Goal: Task Accomplishment & Management: Complete application form

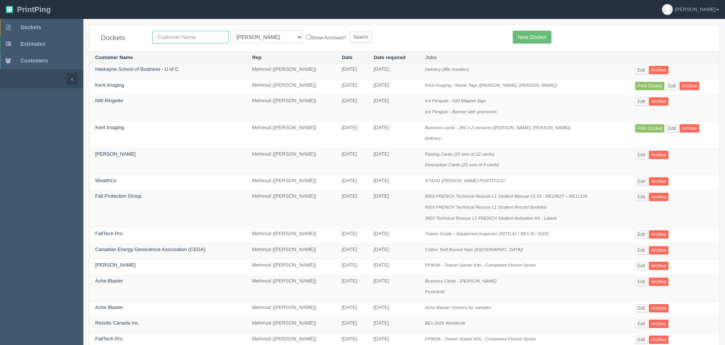
click at [172, 35] on input "text" at bounding box center [190, 37] width 76 height 13
type input "maria"
click at [349, 31] on input "Search" at bounding box center [360, 36] width 23 height 11
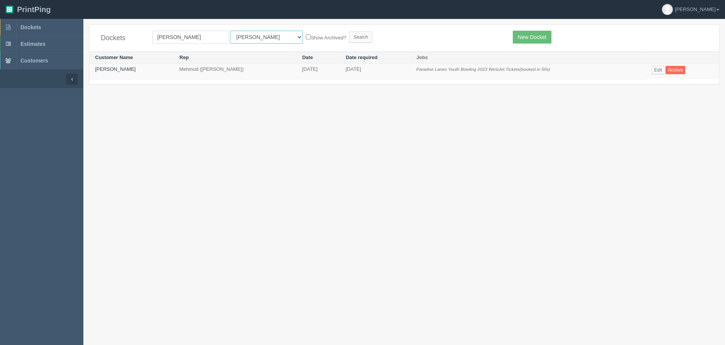
drag, startPoint x: 248, startPoint y: 36, endPoint x: 247, endPoint y: 41, distance: 5.2
click at [248, 36] on select "All Users Ali Ali Test 1 Aly Amy Ankit Arif Brandon Dan France Greg Jim Mark Ma…" at bounding box center [266, 37] width 73 height 13
select select "8"
click at [230, 31] on select "All Users Ali Ali Test 1 Aly Amy Ankit Arif Brandon Dan France Greg Jim Mark Ma…" at bounding box center [266, 37] width 73 height 13
click at [349, 36] on input "Search" at bounding box center [360, 36] width 23 height 11
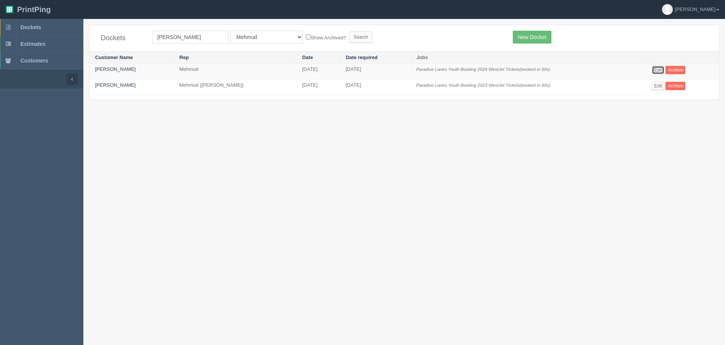
click at [659, 70] on link "Edit" at bounding box center [658, 70] width 13 height 8
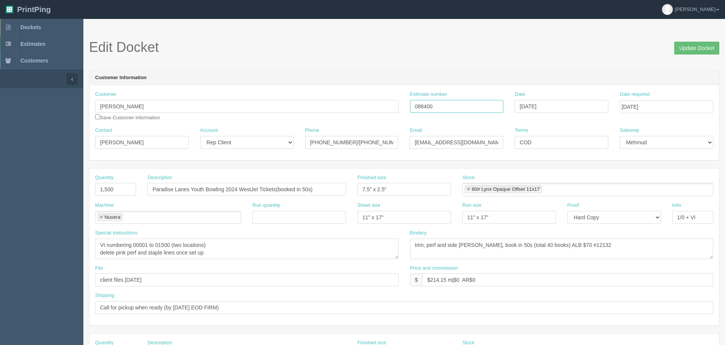
drag, startPoint x: 440, startPoint y: 103, endPoint x: 328, endPoint y: 103, distance: 112.1
click at [330, 103] on div "Customer Maria Wood Save Customer Information Estimate number 088400 Date Octob…" at bounding box center [403, 109] width 629 height 36
click at [35, 26] on span "Dockets" at bounding box center [30, 27] width 20 height 6
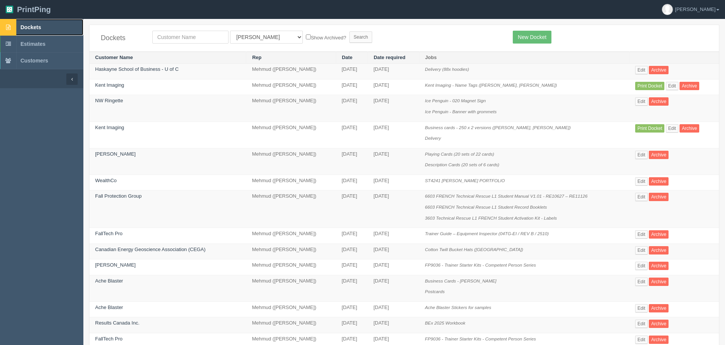
click at [52, 27] on link "Dockets" at bounding box center [41, 27] width 83 height 17
click at [171, 37] on input "text" at bounding box center [190, 37] width 76 height 13
type input "fall pro"
click at [349, 31] on input "Search" at bounding box center [360, 36] width 23 height 11
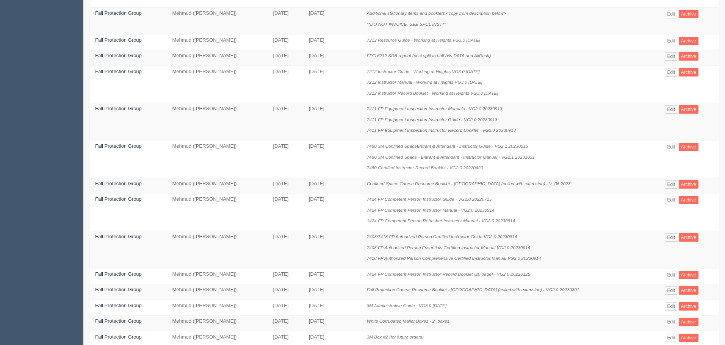
scroll to position [379, 0]
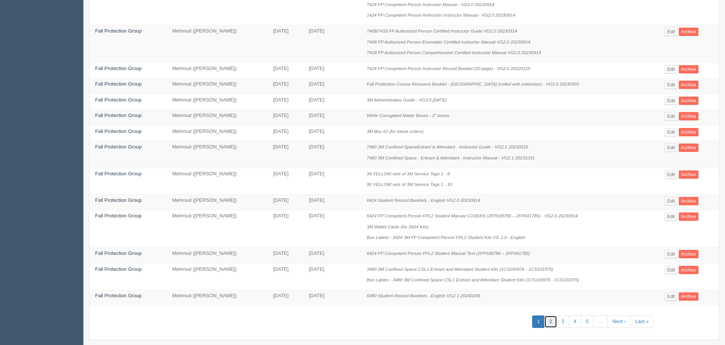
click at [554, 319] on link "2" at bounding box center [550, 322] width 13 height 13
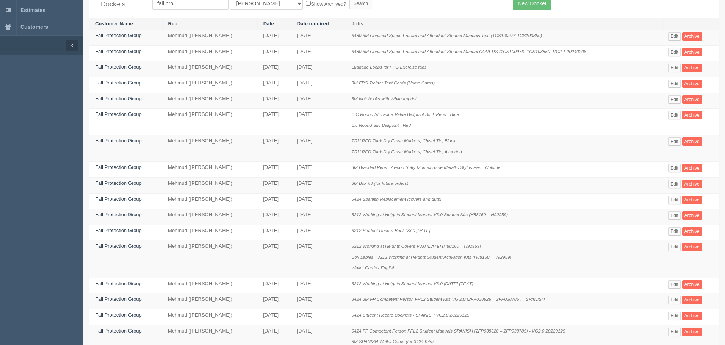
scroll to position [114, 0]
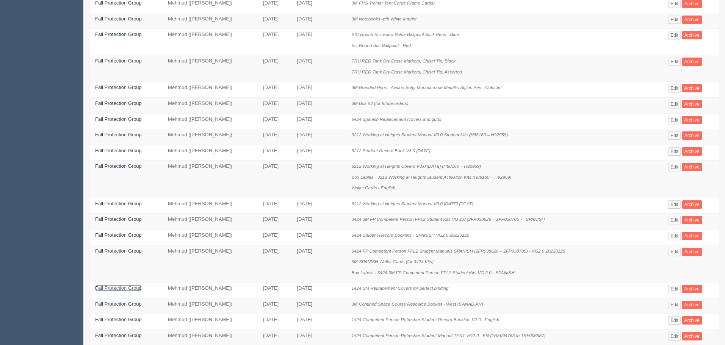
click at [106, 286] on link "Fall Protection Group" at bounding box center [118, 288] width 47 height 6
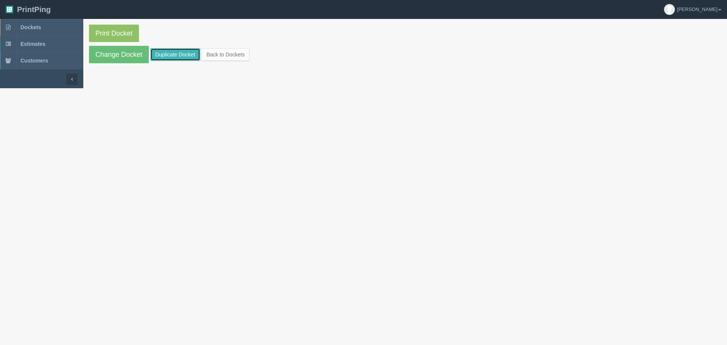
click at [168, 52] on link "Duplicate Docket" at bounding box center [175, 54] width 50 height 13
click at [142, 53] on link "Change Docket" at bounding box center [119, 54] width 60 height 17
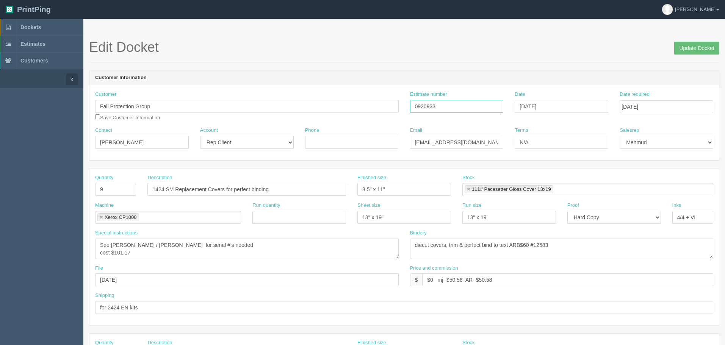
drag, startPoint x: 460, startPoint y: 106, endPoint x: 262, endPoint y: 82, distance: 199.6
click at [279, 94] on div "Customer Fall Protection Group Save Customer Information Estimate number 092093…" at bounding box center [403, 109] width 629 height 36
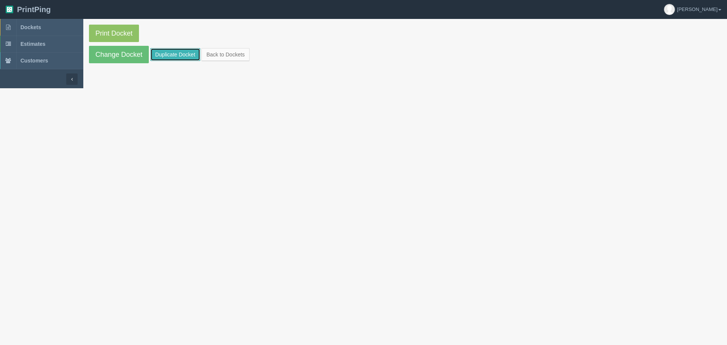
click at [184, 51] on link "Duplicate Docket" at bounding box center [175, 54] width 50 height 13
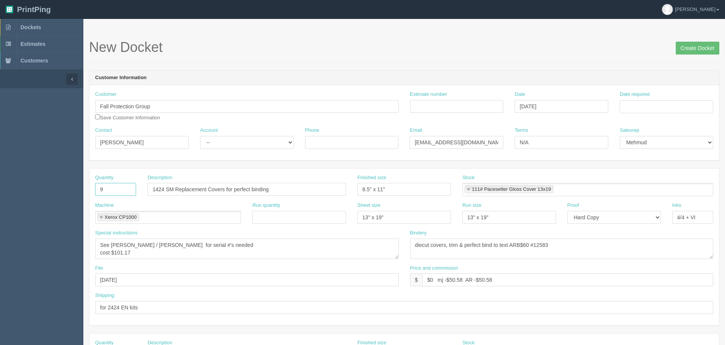
drag, startPoint x: 88, startPoint y: 187, endPoint x: 57, endPoint y: 180, distance: 31.4
type input "7"
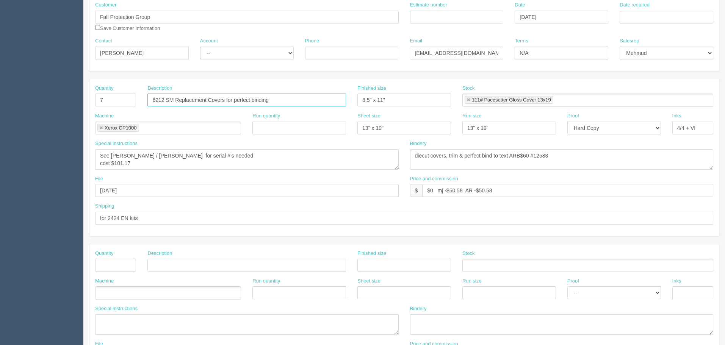
scroll to position [114, 0]
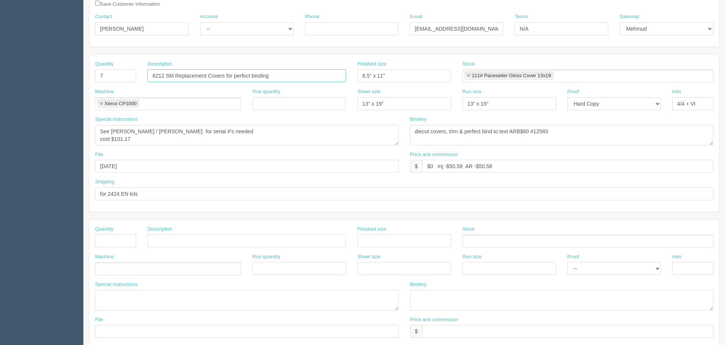
type input "6212 SM Replacement Covers for perfect binding"
click at [140, 140] on textarea "See Sam / Zunaid for serial #'s needed cost $101.17" at bounding box center [246, 135] width 303 height 20
type textarea "See Sam / Zunaid for serial #'s needed cost $95.46"
click at [530, 131] on textarea "diecut covers, trim & perfect bind to text ARB$60 #12583" at bounding box center [561, 135] width 303 height 20
type textarea "diecut covers, trim & perfect bind to text ARB$56.33 #12648"
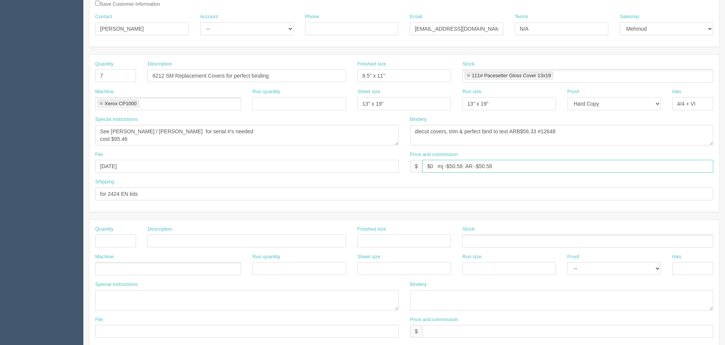
drag, startPoint x: 450, startPoint y: 167, endPoint x: 567, endPoint y: 214, distance: 125.9
click at [450, 167] on input "$0 mj -$50.58 AR -$50.58" at bounding box center [567, 166] width 291 height 13
paste input "47.73"
type input "$0 mj -$47.73 AR -$47.73"
click at [144, 195] on input "for 2424 EN kits" at bounding box center [404, 194] width 618 height 13
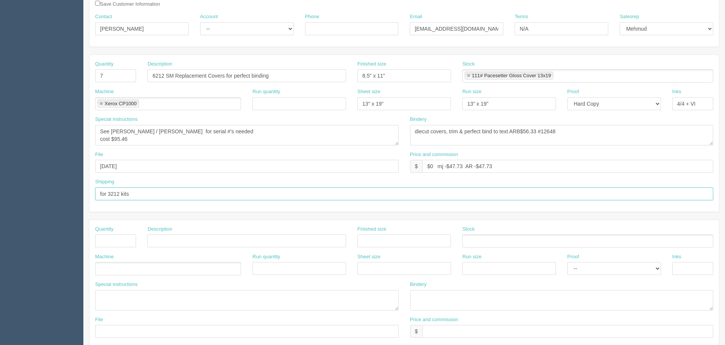
type input "for 3212 kits"
drag, startPoint x: 141, startPoint y: 165, endPoint x: 0, endPoint y: 155, distance: 140.9
click at [0, 155] on section "Dockets Estimates Customers" at bounding box center [362, 239] width 725 height 669
type input "September 2025"
click at [158, 142] on textarea "See Sam / Zunaid for serial #'s needed cost $101.17" at bounding box center [246, 135] width 303 height 20
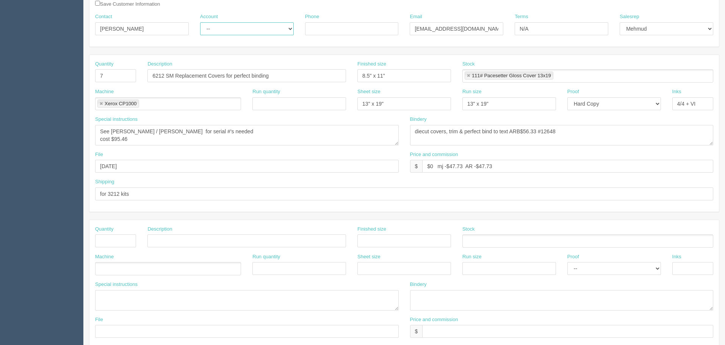
click at [233, 25] on select "-- Existing Client Allrush Client Rep Client" at bounding box center [247, 28] width 94 height 13
select select "Rep Client"
click at [200, 22] on select "-- Existing Client Allrush Client Rep Client" at bounding box center [247, 28] width 94 height 13
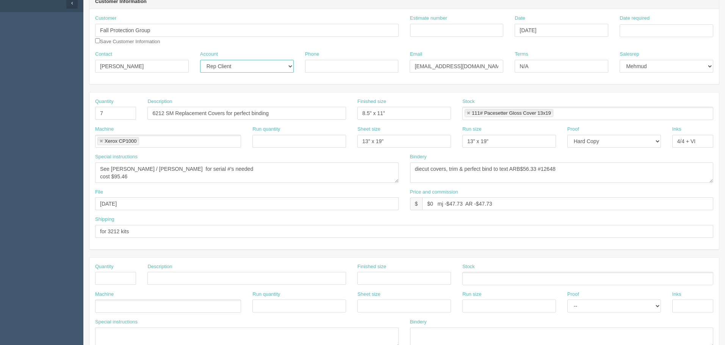
scroll to position [0, 0]
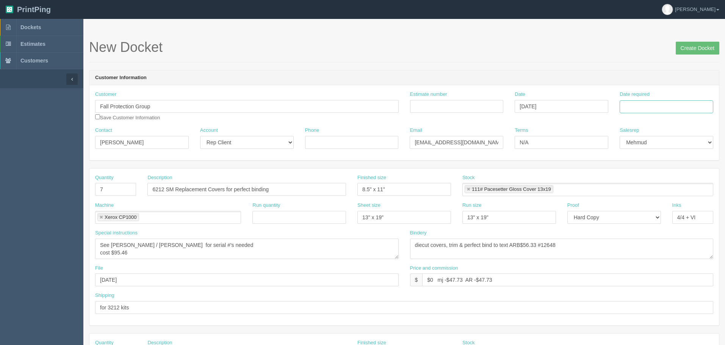
click at [655, 103] on input "Date required" at bounding box center [666, 106] width 94 height 13
click at [646, 156] on td "7" at bounding box center [647, 157] width 9 height 11
type input "October 7, 2025"
drag, startPoint x: 541, startPoint y: 80, endPoint x: 524, endPoint y: 84, distance: 18.0
click at [536, 80] on header "Customer Information" at bounding box center [403, 77] width 629 height 15
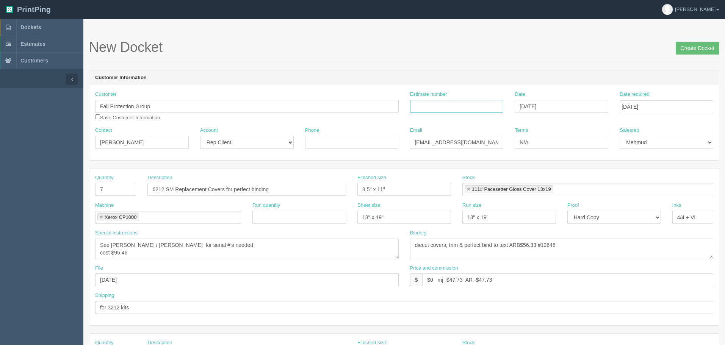
click at [439, 106] on input "Estimate number" at bounding box center [457, 106] width 94 height 13
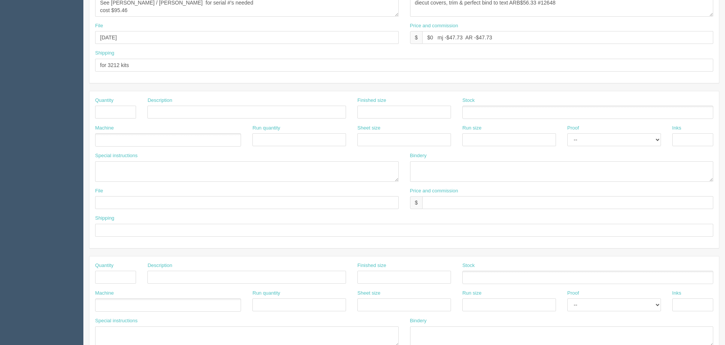
scroll to position [114, 0]
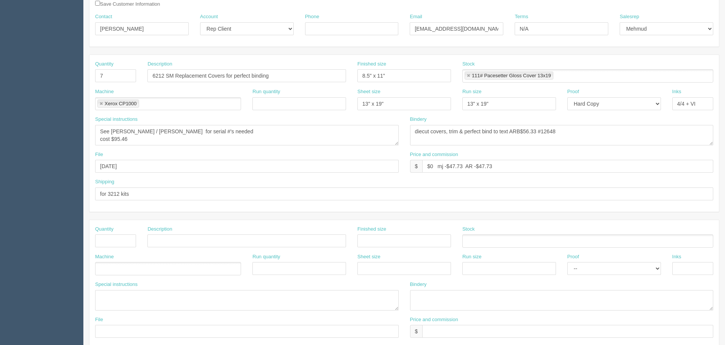
type input "092755"
click at [172, 197] on input "for 3212 kits" at bounding box center [404, 194] width 618 height 13
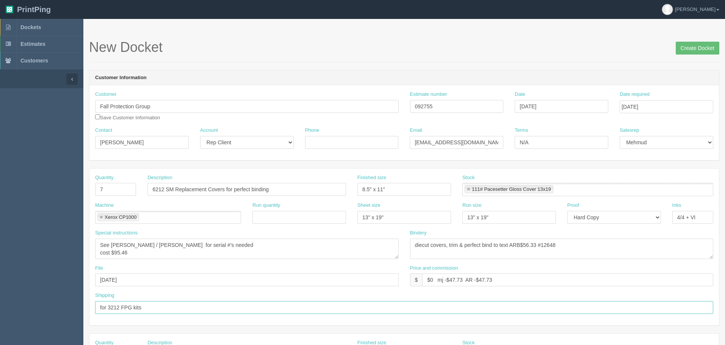
type input "for 3212 FPG kits"
click at [684, 48] on input "Create Docket" at bounding box center [698, 48] width 44 height 13
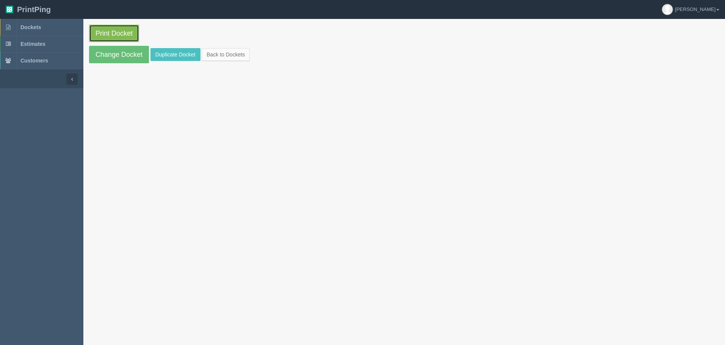
click at [103, 34] on link "Print Docket" at bounding box center [114, 33] width 50 height 17
click at [46, 27] on link "Dockets" at bounding box center [41, 27] width 83 height 17
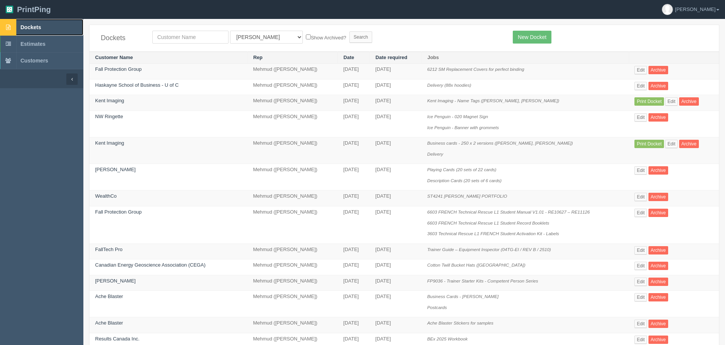
click at [48, 27] on link "Dockets" at bounding box center [41, 27] width 83 height 17
click at [525, 34] on link "New Docket" at bounding box center [532, 37] width 38 height 13
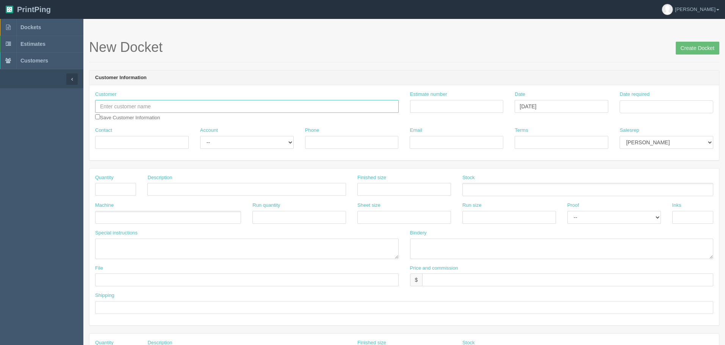
click at [147, 105] on input "text" at bounding box center [246, 106] width 303 height 13
type input "Launchpad Golf (Heritage Pointe)"
type input "October 6, 2025"
click at [477, 108] on input "Estimate number" at bounding box center [457, 106] width 94 height 13
type input "NA"
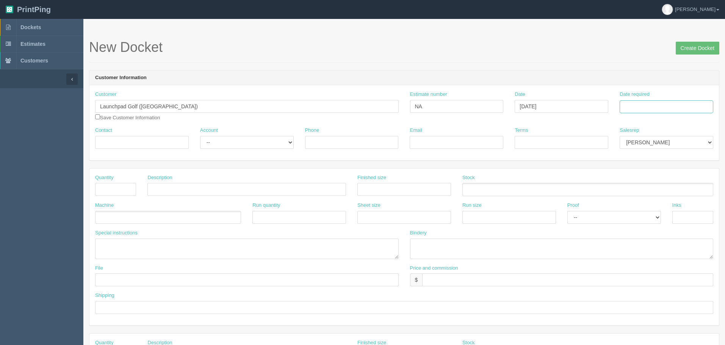
click at [639, 106] on input "Date required" at bounding box center [666, 106] width 94 height 13
click at [646, 154] on td "7" at bounding box center [647, 157] width 9 height 11
type input "October 7, 2025"
click at [629, 99] on div "Date required October 7, 2025" at bounding box center [666, 102] width 94 height 22
click at [643, 140] on select "Mark Mikayla Aly Stacy Rebecca Matthew Viki Phil Greg Jim Sam Brandon Zach Stev…" at bounding box center [666, 142] width 94 height 13
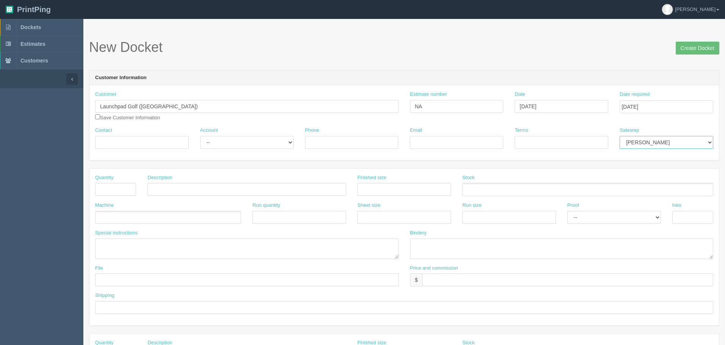
select select "8"
click at [619, 136] on select "Mark Mikayla Aly Stacy Rebecca Matthew Viki Phil Greg Jim Sam Brandon Zach Stev…" at bounding box center [666, 142] width 94 height 13
click at [665, 104] on input "October 7, 2025" at bounding box center [666, 106] width 94 height 13
click at [638, 159] on td "6" at bounding box center [637, 157] width 11 height 11
click at [647, 159] on td "7" at bounding box center [647, 157] width 9 height 11
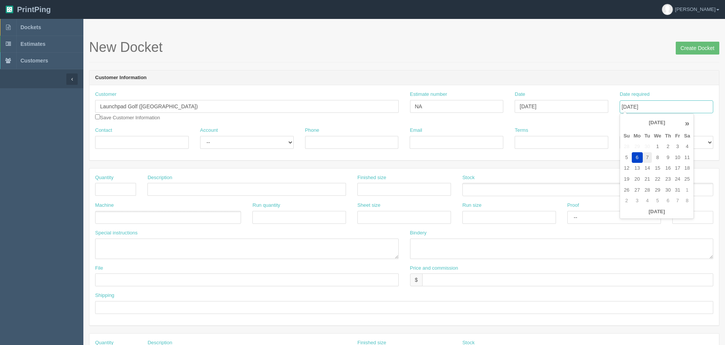
type input "October 7, 2025"
drag, startPoint x: 132, startPoint y: 113, endPoint x: 144, endPoint y: 109, distance: 12.5
click at [132, 113] on div "Customer Launchpad Golf (Heritage Pointe) launchpad golf Launchpad Golf LaunchP…" at bounding box center [246, 106] width 303 height 30
drag, startPoint x: 141, startPoint y: 105, endPoint x: 588, endPoint y: 97, distance: 447.1
click at [591, 102] on div "Customer Launchpad Golf (Heritage Pointe) launchpad golf Launchpad Golf LaunchP…" at bounding box center [403, 109] width 629 height 36
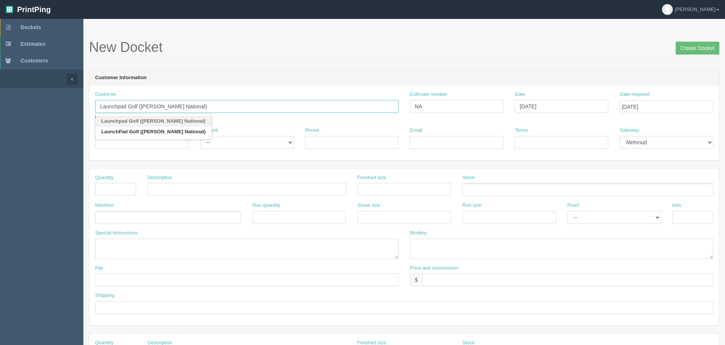
type input "Launchpad Golf ([PERSON_NAME] National)"
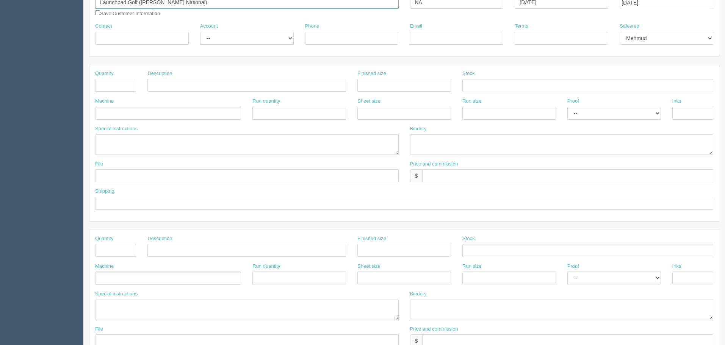
scroll to position [114, 0]
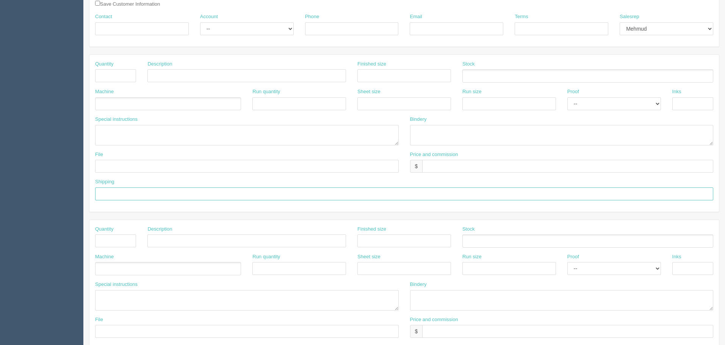
drag, startPoint x: 128, startPoint y: 190, endPoint x: 125, endPoint y: 182, distance: 9.0
click at [128, 190] on input "text" at bounding box center [404, 194] width 618 height 13
paste input "to LaunchPad Golf ([PERSON_NAME] National) Att [PERSON_NAME]"
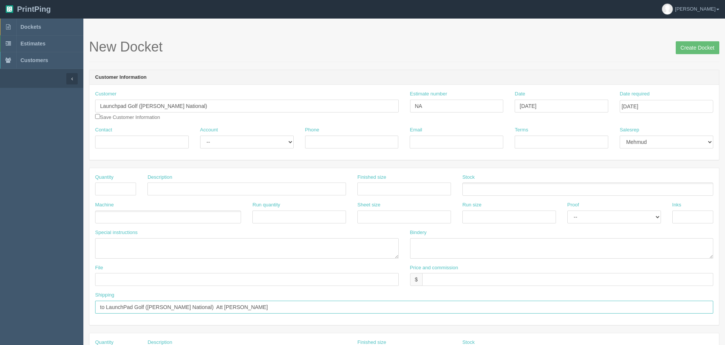
scroll to position [0, 0]
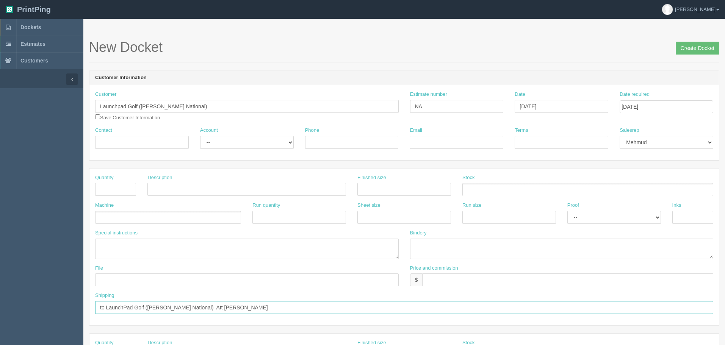
type input "to LaunchPad Golf ([PERSON_NAME] National) Att [PERSON_NAME]"
drag, startPoint x: 161, startPoint y: 135, endPoint x: 208, endPoint y: 141, distance: 48.1
click at [161, 136] on input "Contact" at bounding box center [142, 142] width 94 height 13
paste input "Sam Hart"
type input "Sam Hart"
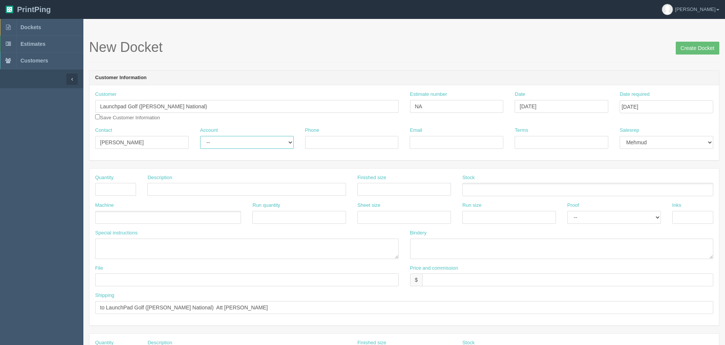
click at [243, 139] on select "-- Existing Client Allrush Client Rep Client" at bounding box center [247, 142] width 94 height 13
select select "Rep Client"
click at [200, 136] on select "-- Existing Client Allrush Client Rep Client" at bounding box center [247, 142] width 94 height 13
drag, startPoint x: 347, startPoint y: 138, endPoint x: 724, endPoint y: 166, distance: 378.8
click at [347, 138] on input "Phone" at bounding box center [352, 142] width 94 height 13
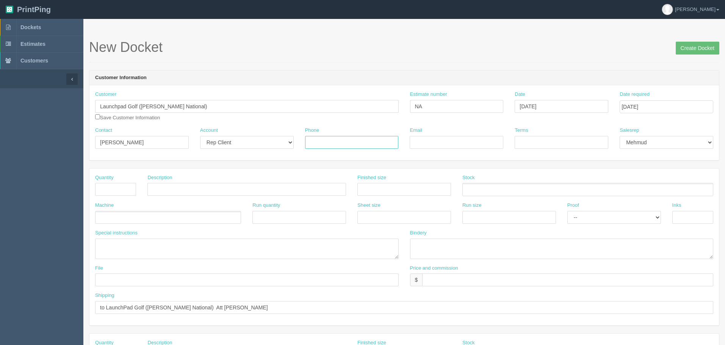
paste input "403-681-4347"
type input "403-681-4347"
click at [418, 140] on input "Email" at bounding box center [457, 142] width 94 height 13
paste input "sam.hart@launchpadgolf.com"
type input "sam.hart@launchpadgolf.com"
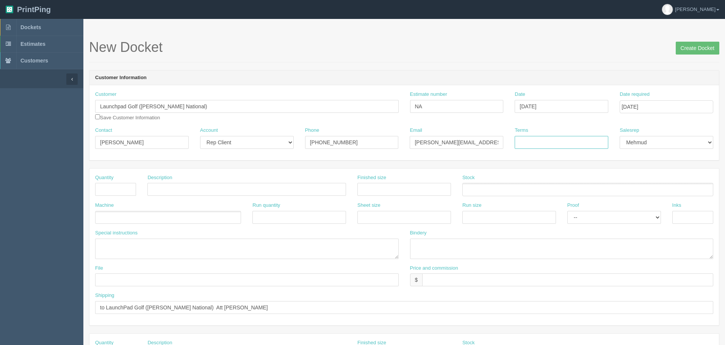
click at [532, 141] on input "Terms" at bounding box center [562, 142] width 94 height 13
paste input "Net 30"
type input "Net 30"
click at [132, 189] on input "text" at bounding box center [115, 189] width 41 height 13
type input "1"
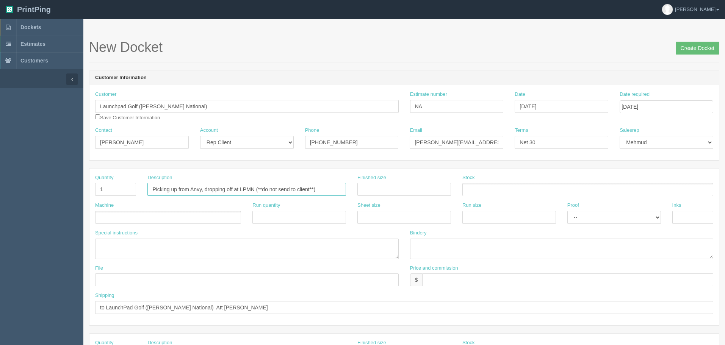
type input "Picking up from Anvy, dropping off at LPMN (**do not send to client**)"
type input "Shipping"
click at [177, 252] on textarea at bounding box center [246, 249] width 303 height 20
click at [175, 242] on textarea "credit note from Anvy" at bounding box center [246, 249] width 303 height 20
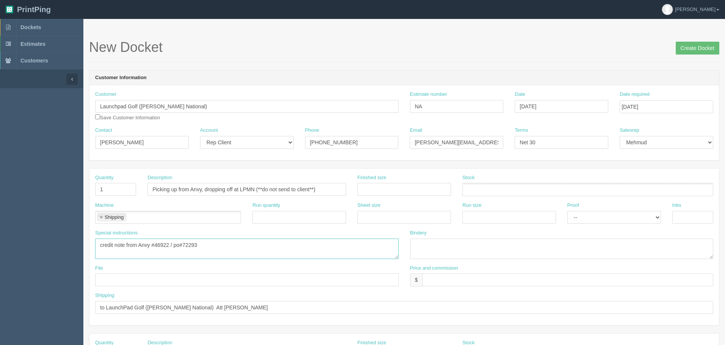
type textarea "credit note from Anvy #46922 / po#72293"
click at [449, 278] on input "text" at bounding box center [567, 280] width 291 height 13
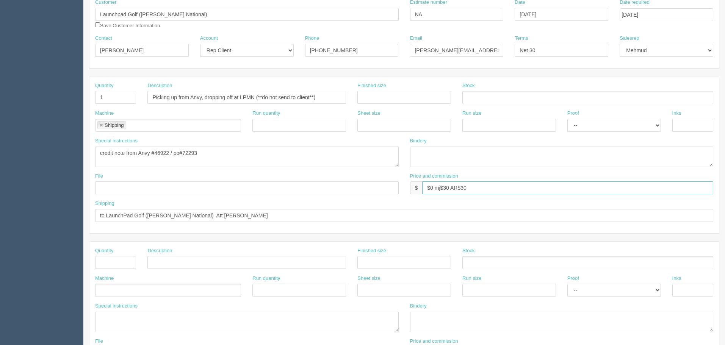
scroll to position [114, 0]
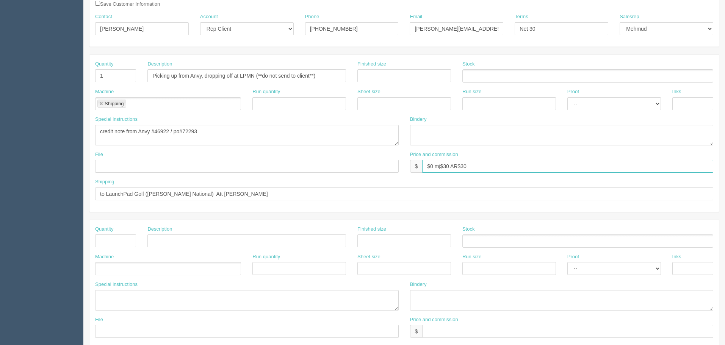
drag, startPoint x: 436, startPoint y: 166, endPoint x: 438, endPoint y: 170, distance: 4.6
click at [436, 168] on input "$0 mj$30 AR$30" at bounding box center [567, 166] width 291 height 13
type input "$0"
click at [235, 136] on textarea "credit note from Anvy #46922 / po#72293" at bounding box center [246, 135] width 303 height 20
type textarea "credit note from Anvy #46922 / po#72293, total $60"
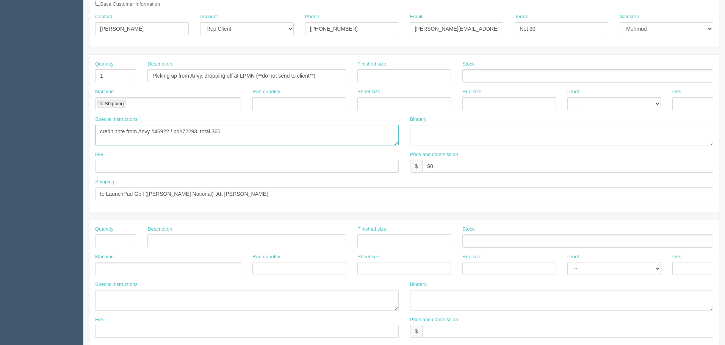
drag, startPoint x: 257, startPoint y: 131, endPoint x: 387, endPoint y: 170, distance: 135.9
click at [257, 131] on textarea "credit note from Anvy #46922 / po#72293, total $60" at bounding box center [246, 135] width 303 height 20
click at [502, 164] on input "$0" at bounding box center [567, 166] width 291 height 13
click at [480, 166] on input "$0" at bounding box center [567, 166] width 291 height 13
click at [447, 169] on input "$0" at bounding box center [567, 166] width 291 height 13
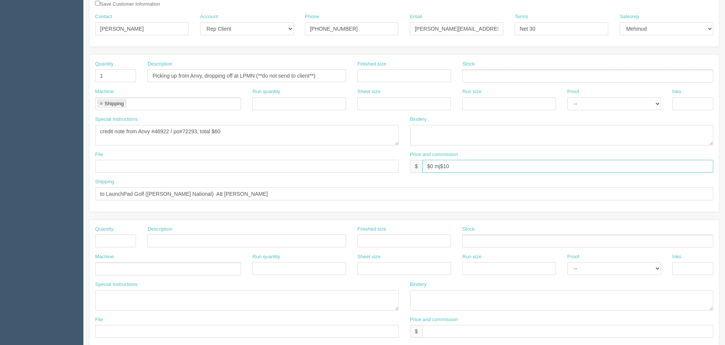
type input "$0 mj$10"
click at [244, 129] on textarea "credit note from Anvy #46922 / po#72293, total $60" at bounding box center [246, 135] width 303 height 20
type textarea "credit note from Anvy #46922 / po#72293, total $60($40 AR cost)"
click at [487, 164] on input "$0 mj$10" at bounding box center [567, 166] width 291 height 13
type input "$0 mj$10 AR$10"
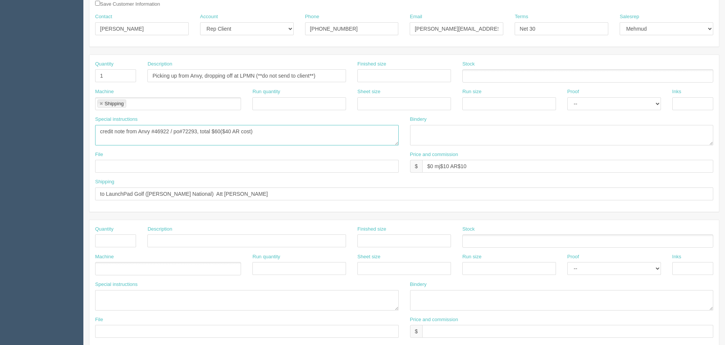
click at [288, 133] on textarea "credit note from Anvy #46922 / po#72293, total $60($40 AR cost)" at bounding box center [246, 135] width 303 height 20
click at [300, 136] on textarea "credit note from Anvy #46922 / po#72293, total $60($40 AR cost)" at bounding box center [246, 135] width 303 height 20
drag, startPoint x: 228, startPoint y: 127, endPoint x: 233, endPoint y: 142, distance: 15.5
click at [228, 128] on textarea "credit note from Anvy #46922 / po#72293, total $60($40 AR cost)" at bounding box center [246, 135] width 303 height 20
type textarea "credit note from Anvy #46922 / po#72293, total $60 ($40 AR cost, balance into $…"
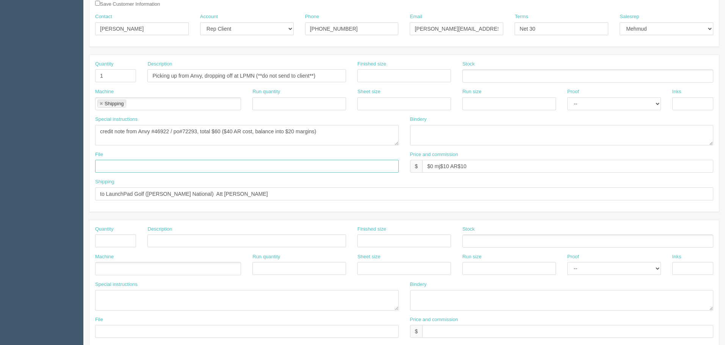
click at [167, 167] on input "text" at bounding box center [246, 166] width 303 height 13
type input "NA"
click at [301, 133] on textarea "credit note from Anvy #46922 / po#72293, total $60 ($40 AR cost, balance into $…" at bounding box center [246, 135] width 303 height 20
click at [339, 134] on textarea "credit note from Anvy #46922 / po#72293, total $60 ($40 AR cost, balance into $…" at bounding box center [246, 135] width 303 height 20
drag, startPoint x: 192, startPoint y: 77, endPoint x: 310, endPoint y: 133, distance: 130.5
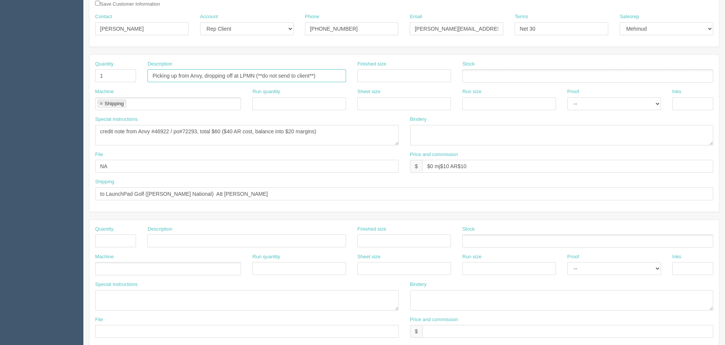
click at [193, 77] on input "Picking up from Anvy, dropping off at LPMN (**do not send to client**)" at bounding box center [246, 75] width 199 height 13
click at [294, 131] on textarea "credit note from Anvy #46922 / po#72293, total $60 ($40 AR cost, balance into $…" at bounding box center [246, 135] width 303 height 20
paste textarea "into"
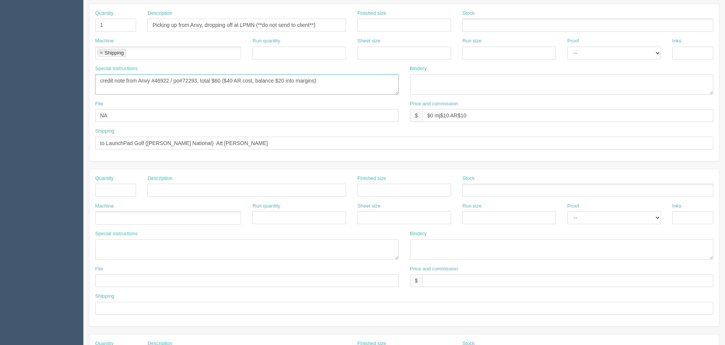
scroll to position [152, 0]
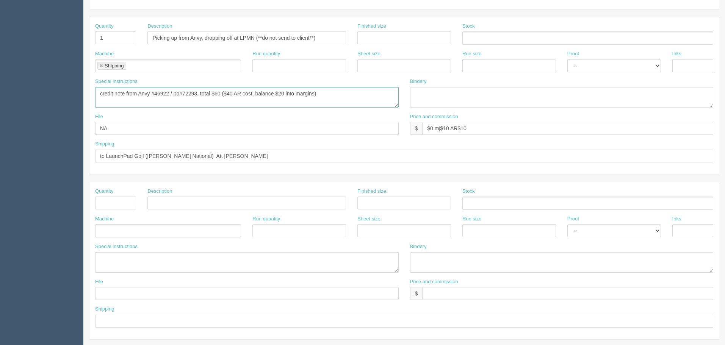
type textarea "credit note from Anvy #46922 / po#72293, total $60 ($40 AR cost, balance $20 in…"
drag, startPoint x: 136, startPoint y: 260, endPoint x: 137, endPoint y: 254, distance: 6.5
click at [136, 260] on textarea at bounding box center [246, 262] width 303 height 20
click at [223, 260] on textarea "**PUT DKT IN OUTSOURCE BIN TO TRACK**" at bounding box center [246, 262] width 303 height 20
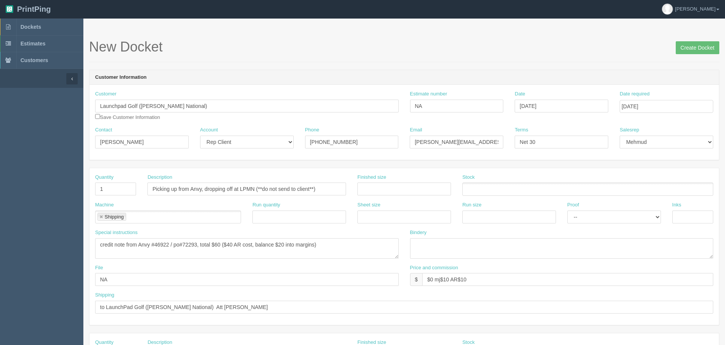
scroll to position [0, 0]
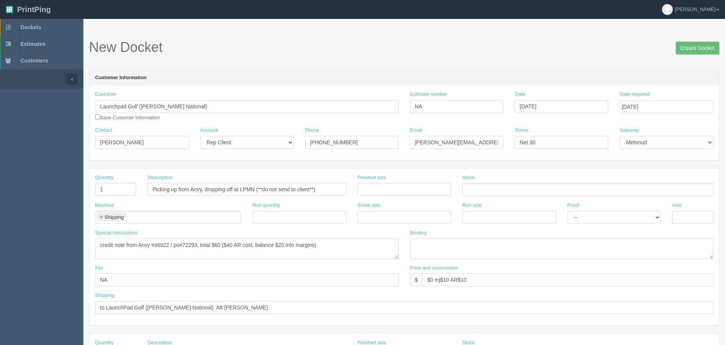
type textarea "**PUT DKT IN OUTSOURCE BIN TO TRACK AND BILLONCE SHIPPED**"
click at [179, 191] on input "Picking up from Anvy, dropping off at LPMN (**do not send to client**)" at bounding box center [246, 189] width 199 height 13
type input "Picking up replacements from Anvy, dropping off at LPMN (**do not send to clien…"
click at [676, 48] on input "Create Docket" at bounding box center [698, 48] width 44 height 13
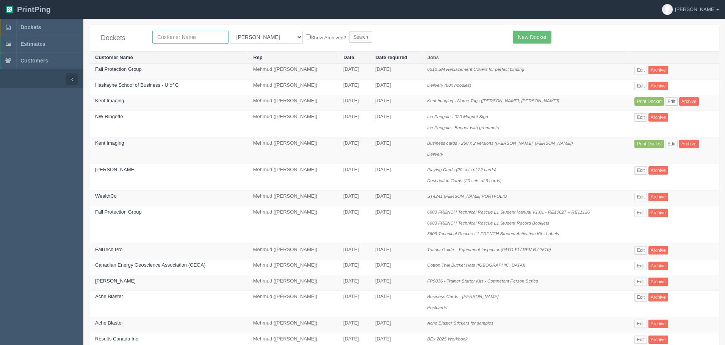
drag, startPoint x: 193, startPoint y: 32, endPoint x: 188, endPoint y: 32, distance: 4.5
click at [192, 32] on input "text" at bounding box center [190, 37] width 76 height 13
type input "launch"
click at [244, 37] on select "All Users [PERSON_NAME] Test 1 [PERSON_NAME] [PERSON_NAME] [PERSON_NAME] France…" at bounding box center [266, 37] width 73 height 13
select select "8"
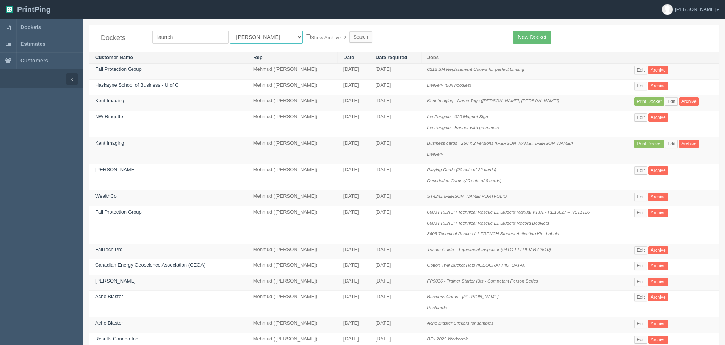
click at [230, 31] on select "All Users [PERSON_NAME] Test 1 [PERSON_NAME] [PERSON_NAME] [PERSON_NAME] France…" at bounding box center [266, 37] width 73 height 13
click at [349, 33] on input "Search" at bounding box center [360, 36] width 23 height 11
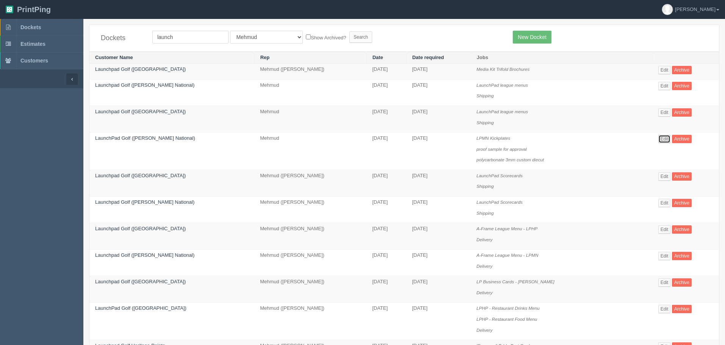
click at [658, 139] on link "Edit" at bounding box center [664, 139] width 13 height 8
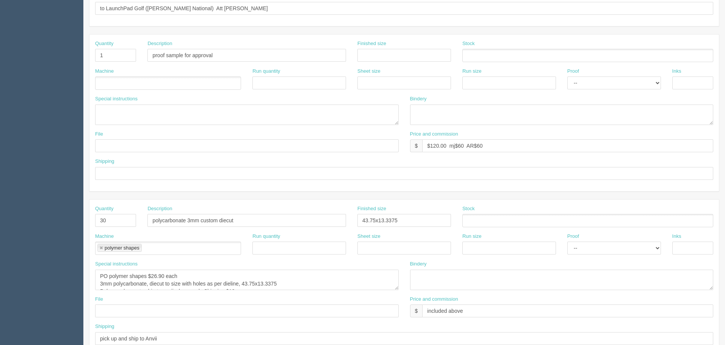
scroll to position [227, 0]
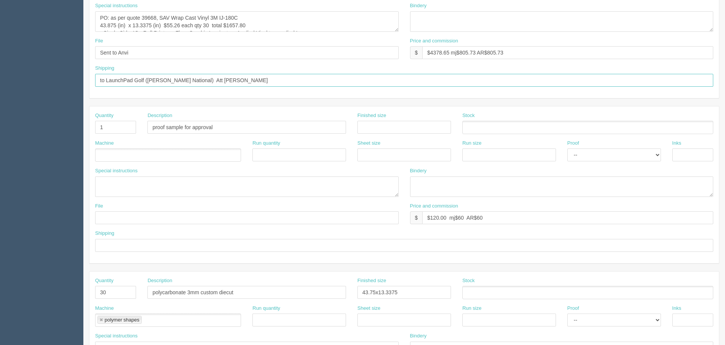
drag, startPoint x: 257, startPoint y: 79, endPoint x: 0, endPoint y: 78, distance: 257.3
click at [0, 78] on section "Dockets Estimates Customers" at bounding box center [362, 126] width 725 height 669
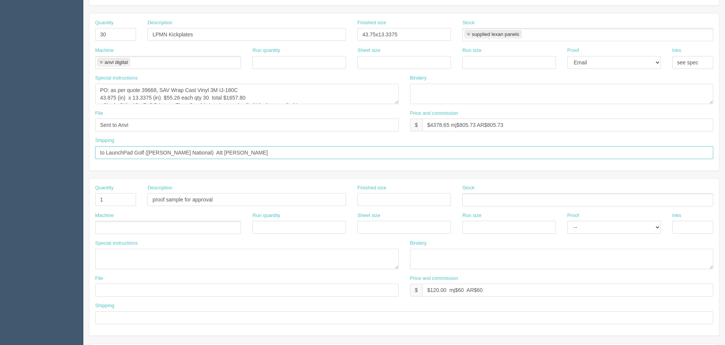
scroll to position [39, 0]
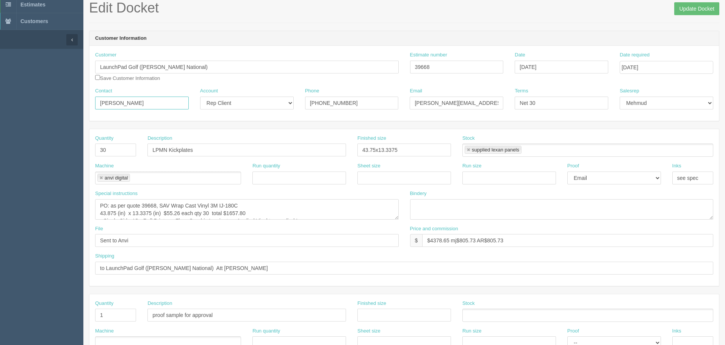
drag, startPoint x: 166, startPoint y: 101, endPoint x: 179, endPoint y: 142, distance: 43.7
click at [166, 100] on input "[PERSON_NAME]" at bounding box center [142, 103] width 94 height 13
click at [364, 102] on input "[PHONE_NUMBER]" at bounding box center [352, 103] width 94 height 13
click at [483, 101] on input "[PERSON_NAME][EMAIL_ADDRESS][PERSON_NAME][DOMAIN_NAME]" at bounding box center [457, 103] width 94 height 13
click at [564, 105] on input "Net 30" at bounding box center [562, 103] width 94 height 13
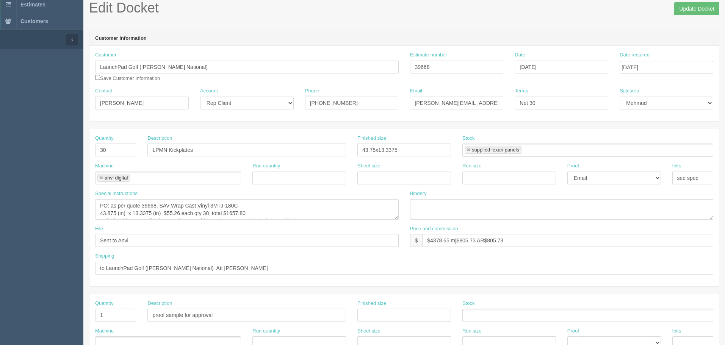
scroll to position [0, 0]
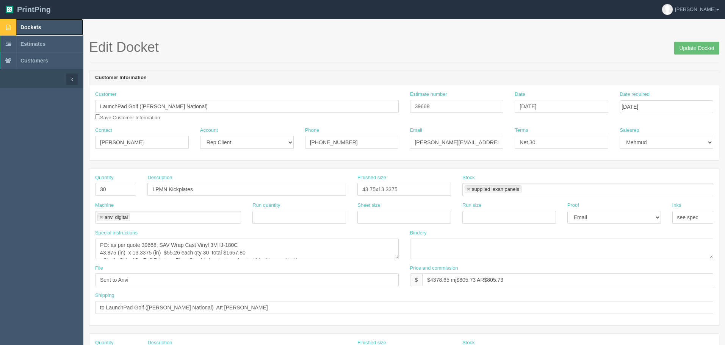
click at [23, 23] on link "Dockets" at bounding box center [41, 27] width 83 height 17
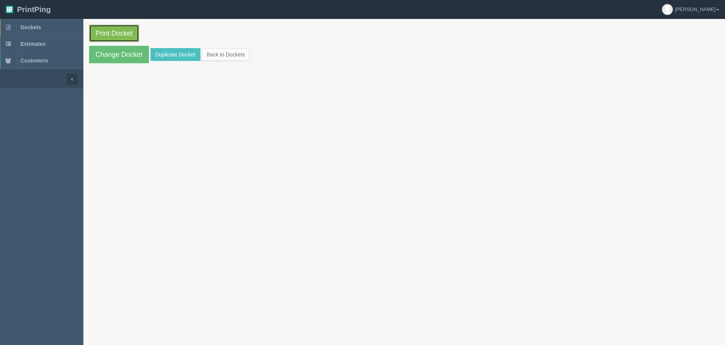
click at [125, 32] on link "Print Docket" at bounding box center [114, 33] width 50 height 17
click at [139, 53] on link "Change Docket" at bounding box center [119, 54] width 60 height 17
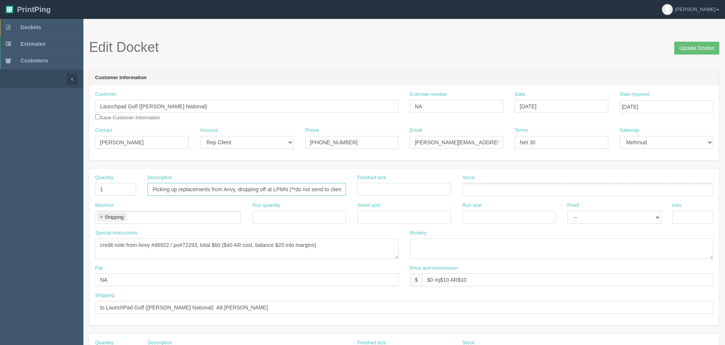
click at [211, 189] on input "Picking up replacements from Anvy, dropping off at LPMN (**do not send to clien…" at bounding box center [246, 189] width 199 height 13
type input "Picking up replacement kick plates from Anvy, dropping off at LPMN (**do not se…"
click at [682, 48] on input "Update Docket" at bounding box center [696, 48] width 45 height 13
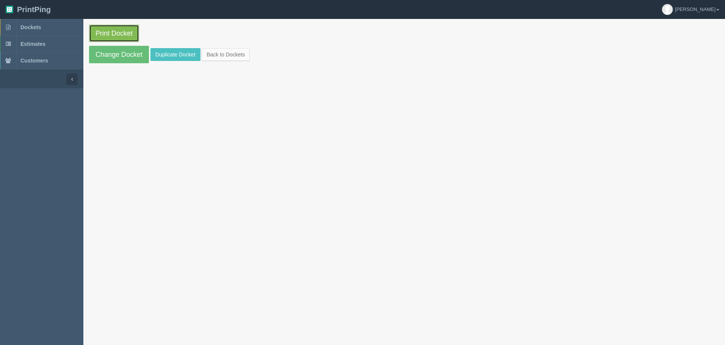
click at [125, 33] on link "Print Docket" at bounding box center [114, 33] width 50 height 17
drag, startPoint x: 64, startPoint y: 25, endPoint x: 112, endPoint y: 30, distance: 48.5
click at [64, 25] on link "Dockets" at bounding box center [41, 27] width 83 height 17
